Goal: Find specific page/section: Find specific page/section

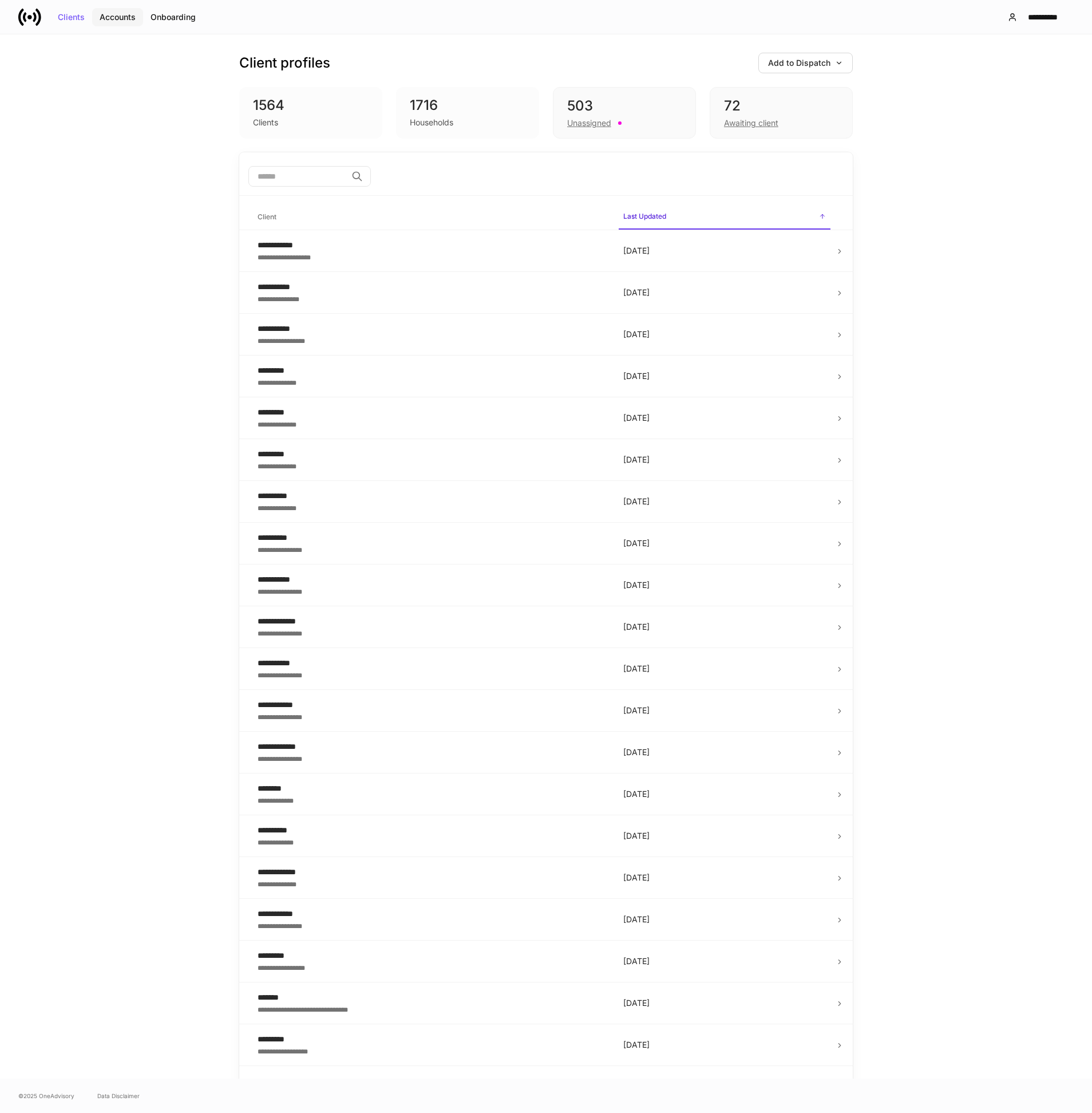
click at [125, 19] on div "Accounts" at bounding box center [118, 17] width 36 height 8
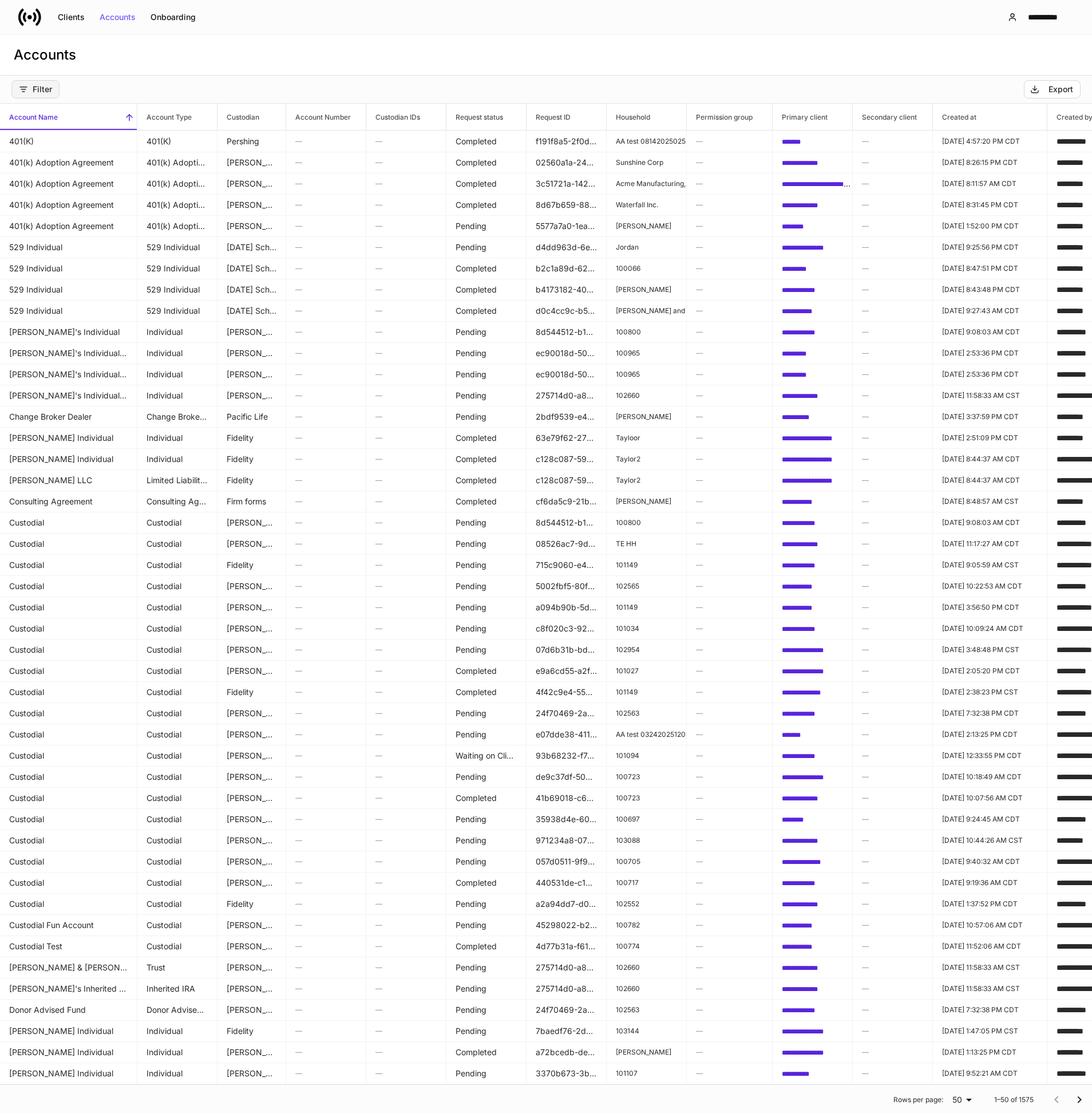
click at [41, 87] on div "Filter" at bounding box center [35, 89] width 33 height 9
click at [103, 144] on li "Custodian" at bounding box center [69, 138] width 115 height 23
